Goal: Information Seeking & Learning: Learn about a topic

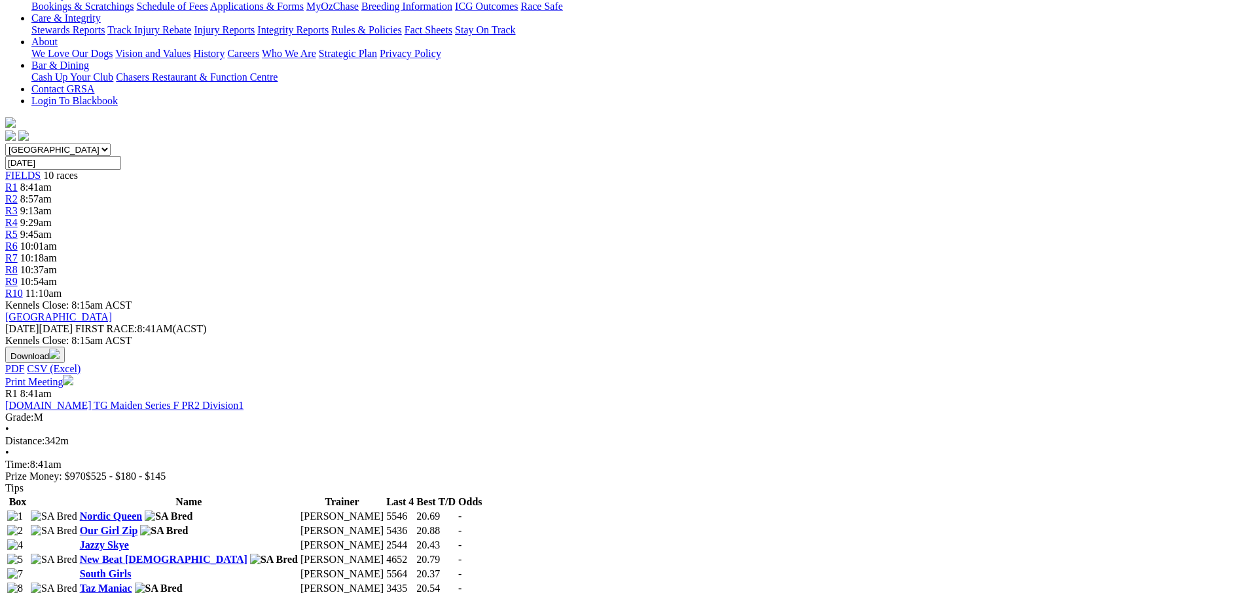
scroll to position [196, 0]
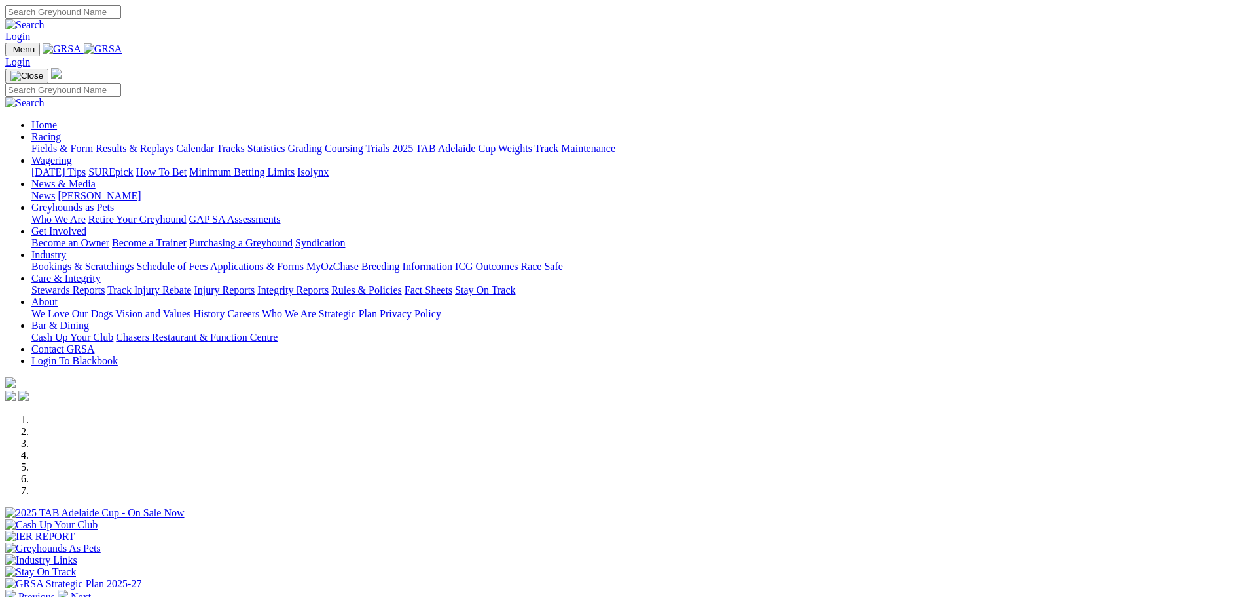
scroll to position [393, 0]
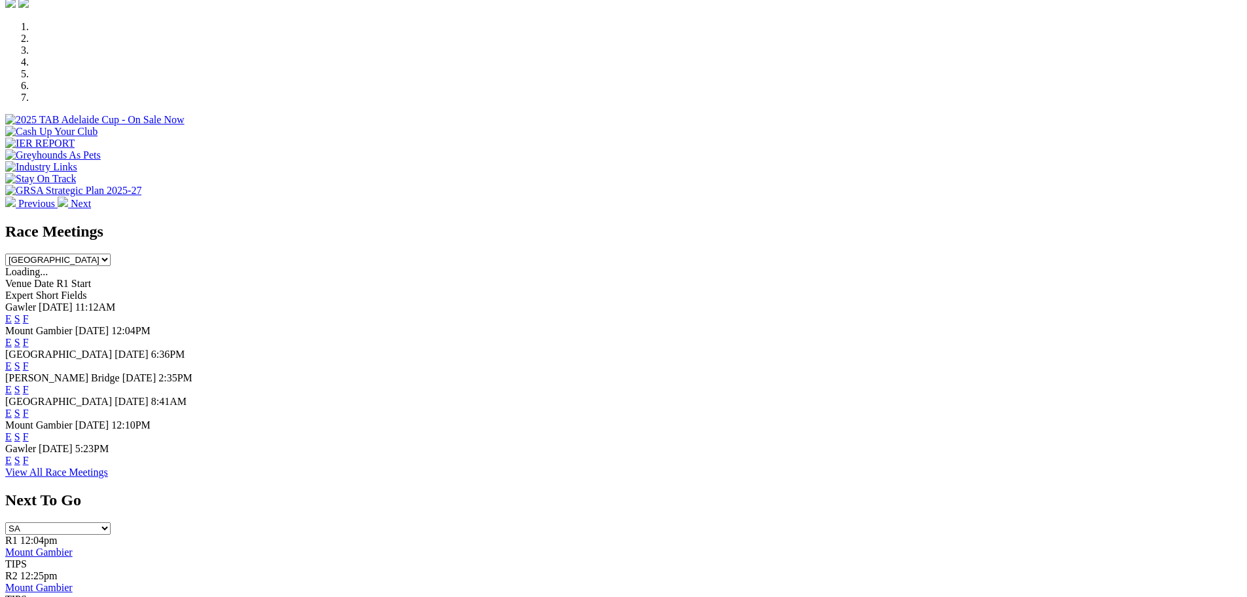
click at [29, 360] on link "F" at bounding box center [26, 365] width 6 height 11
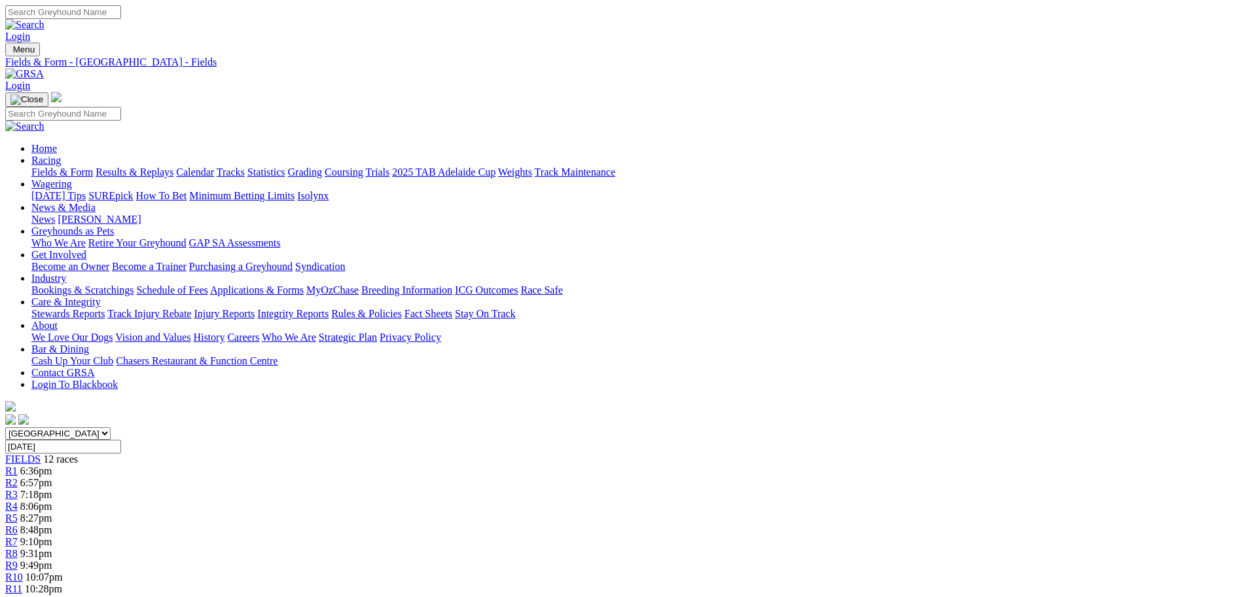
scroll to position [393, 0]
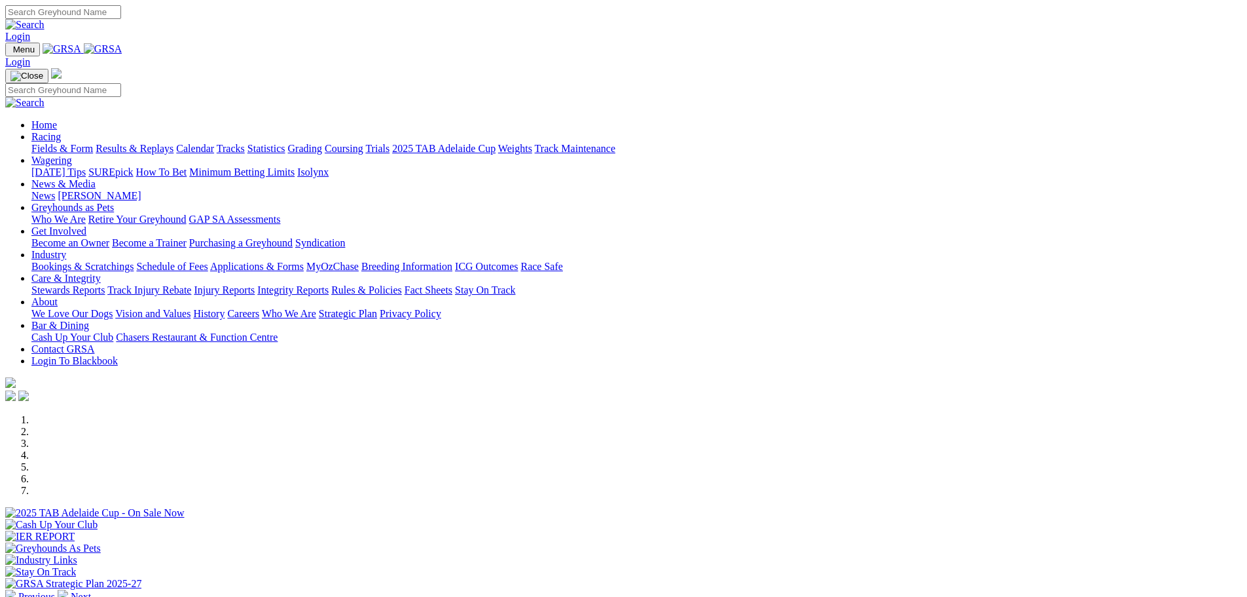
scroll to position [393, 0]
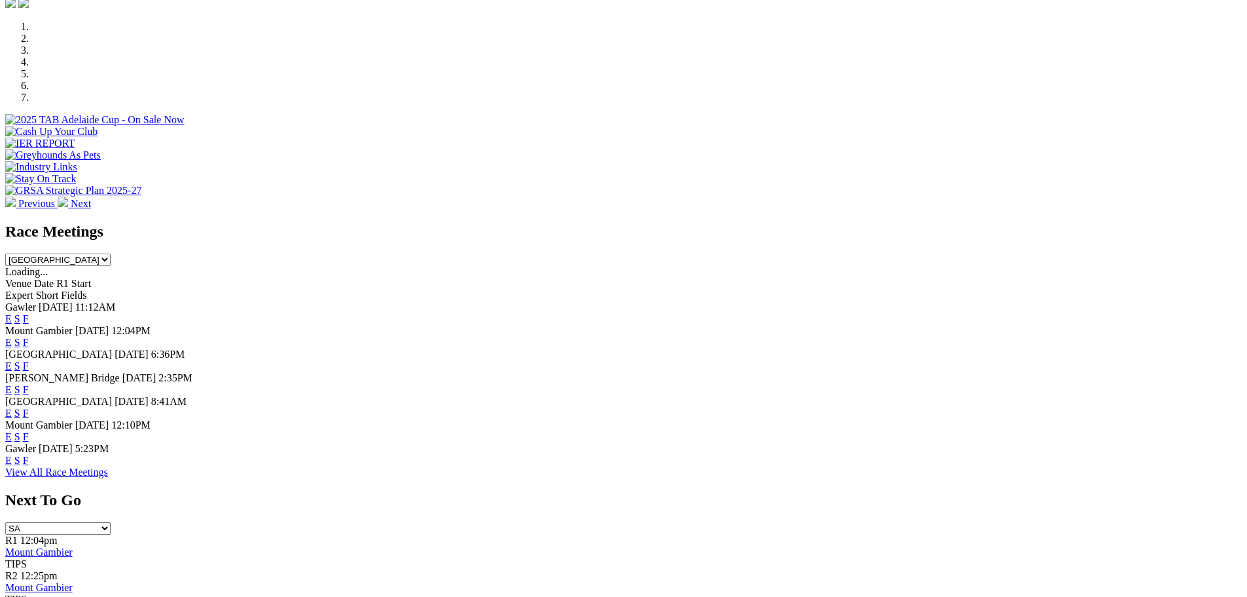
click at [12, 360] on link "E" at bounding box center [8, 365] width 7 height 11
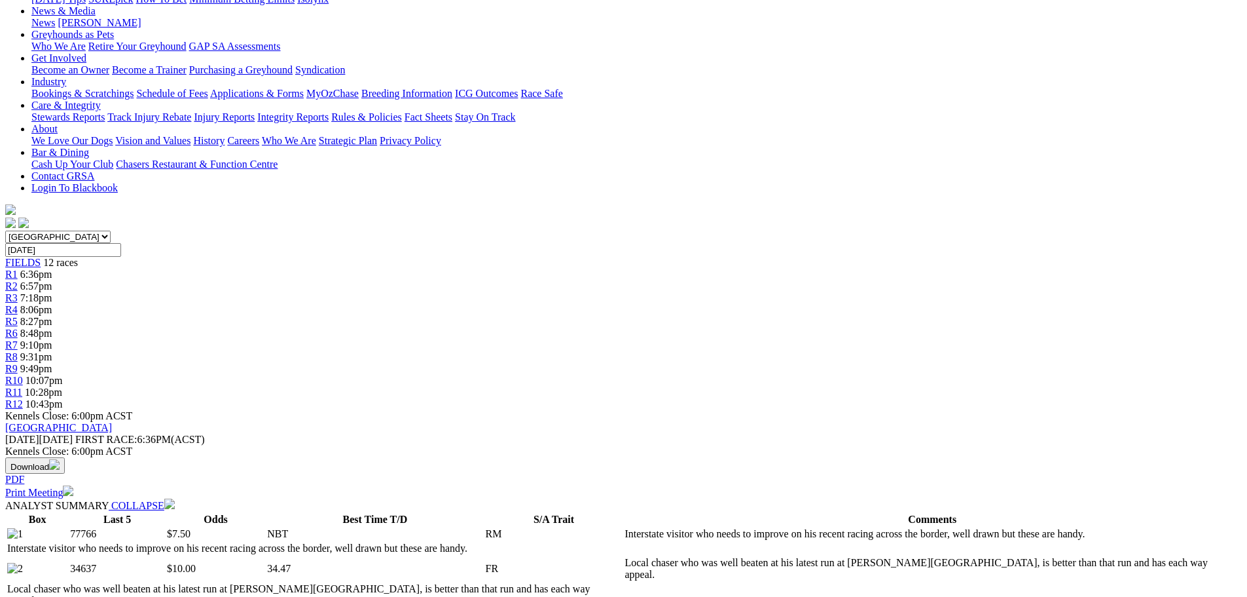
scroll to position [131, 0]
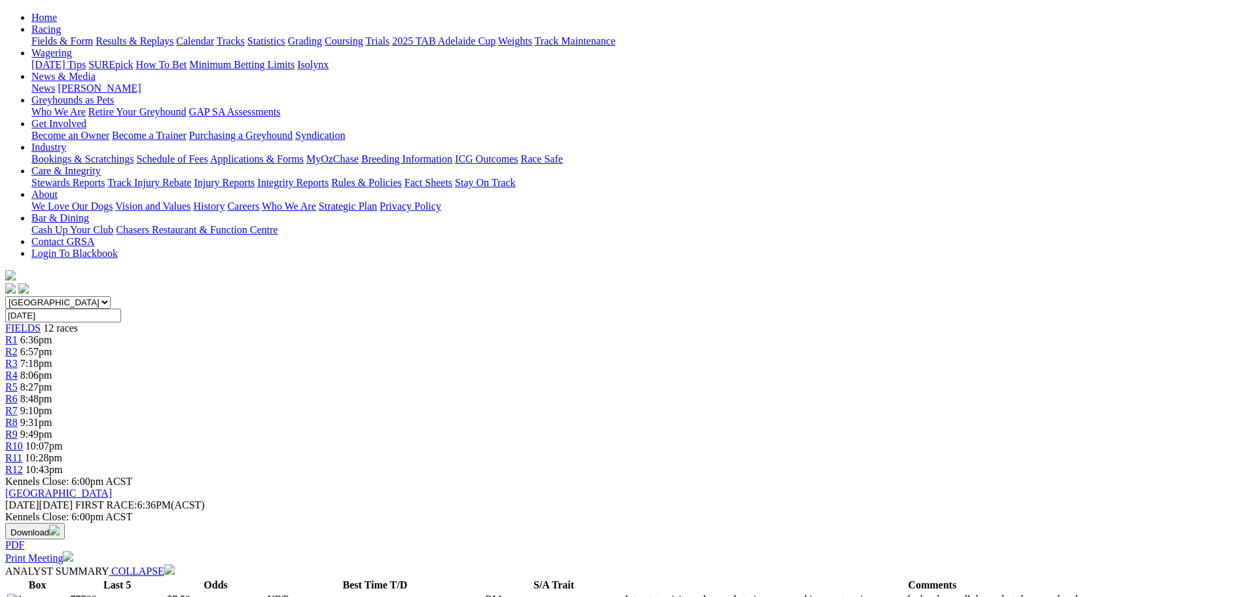
click at [52, 358] on span "7:18pm" at bounding box center [36, 363] width 32 height 11
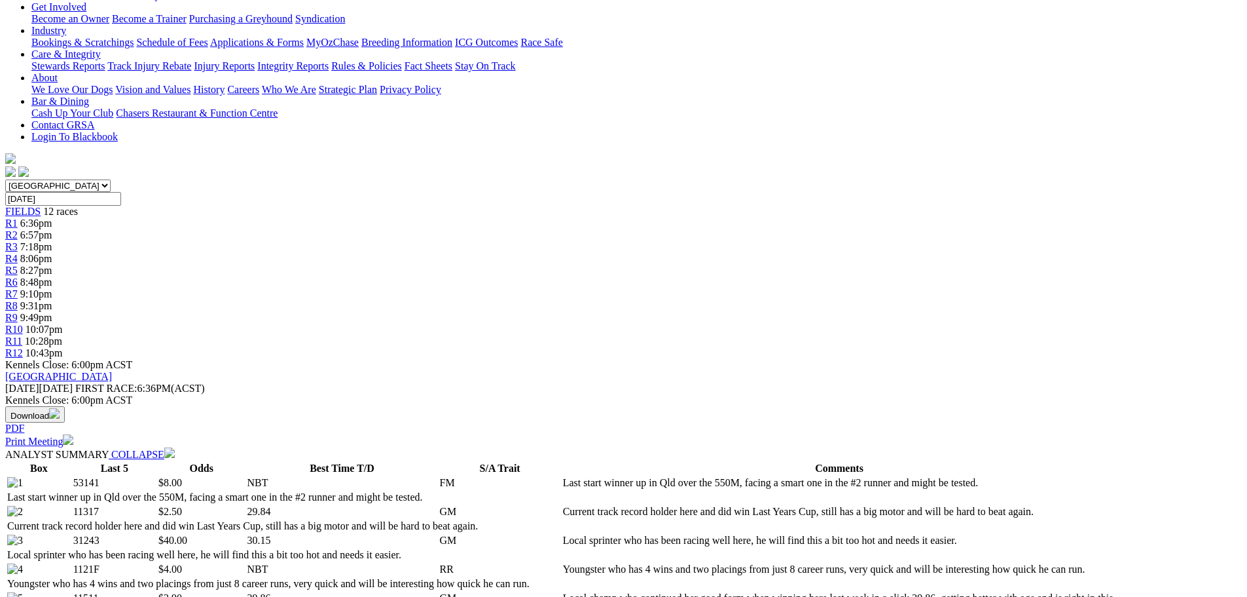
scroll to position [65, 0]
